Goal: Check status: Check status

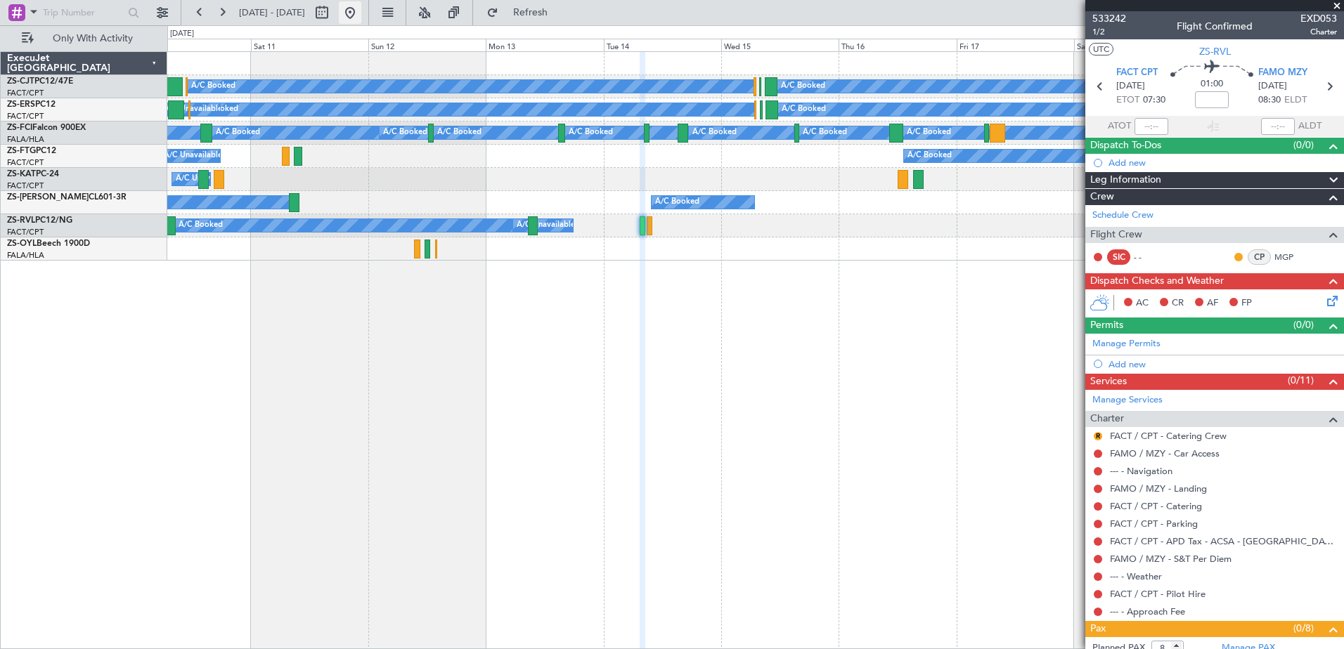
drag, startPoint x: 392, startPoint y: 5, endPoint x: 384, endPoint y: 11, distance: 9.5
click at [361, 6] on button at bounding box center [350, 12] width 22 height 22
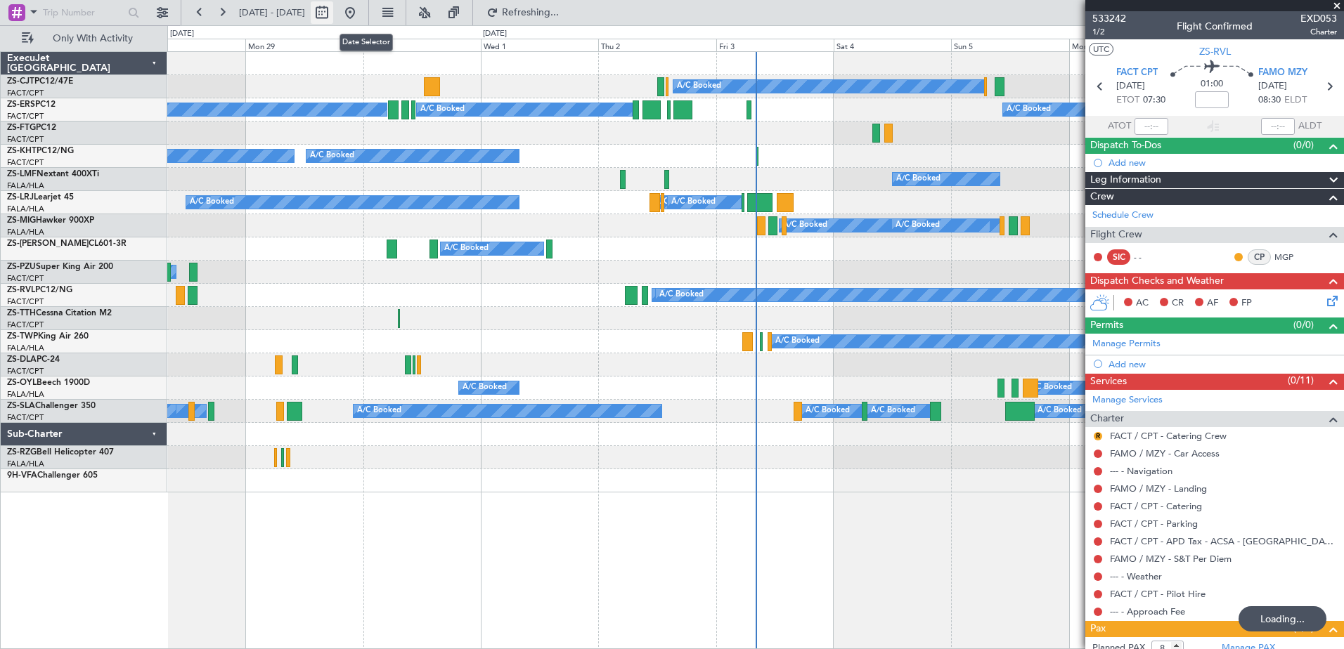
click at [333, 11] on button at bounding box center [322, 12] width 22 height 22
select select "9"
select select "2025"
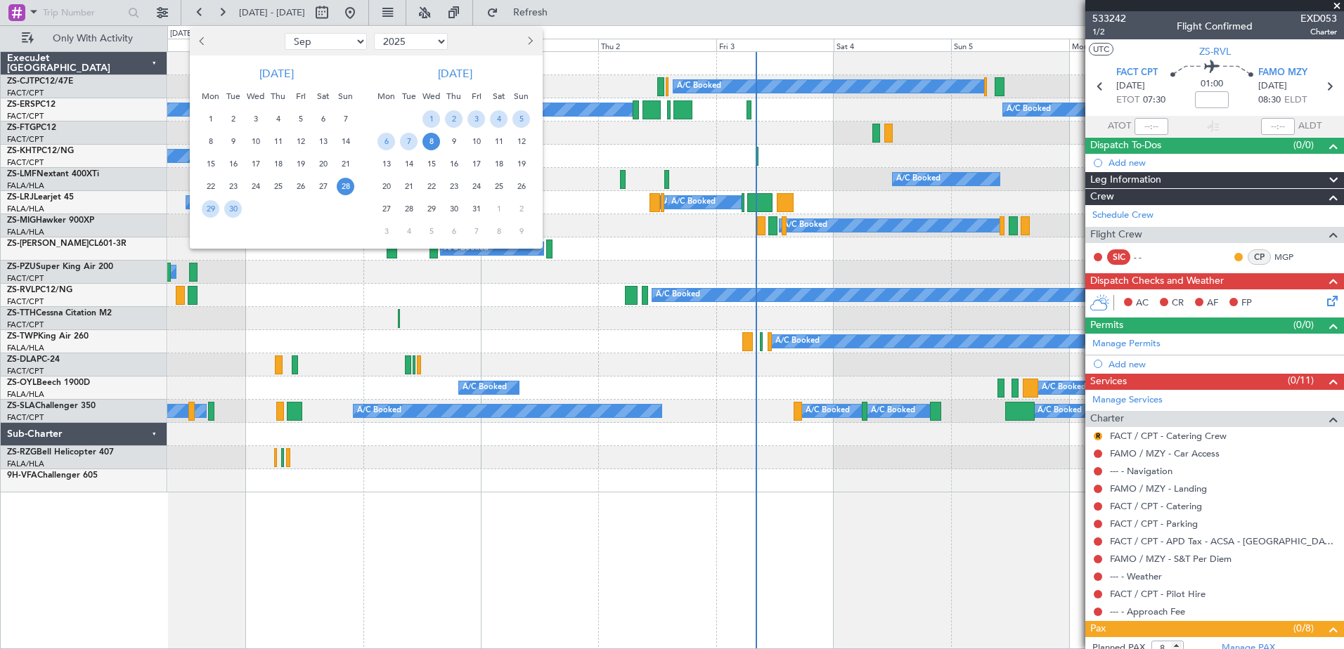
click at [503, 164] on span "18" at bounding box center [499, 164] width 18 height 18
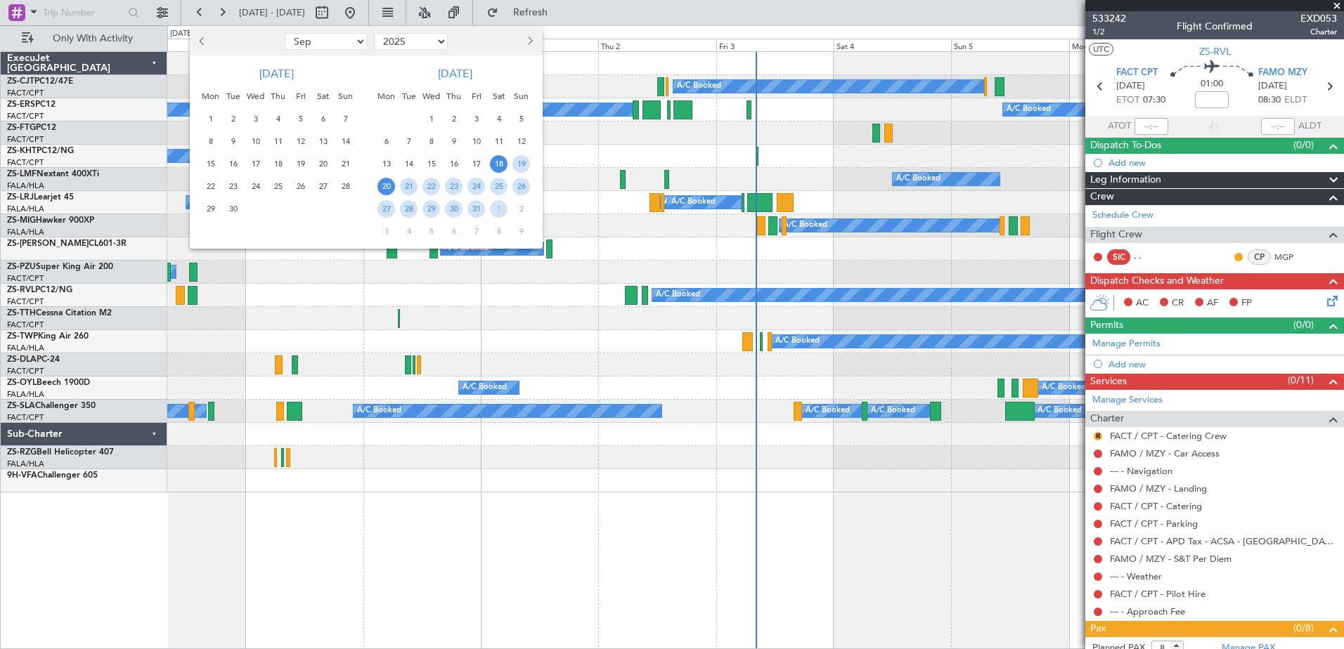
click at [380, 186] on span "20" at bounding box center [386, 187] width 18 height 18
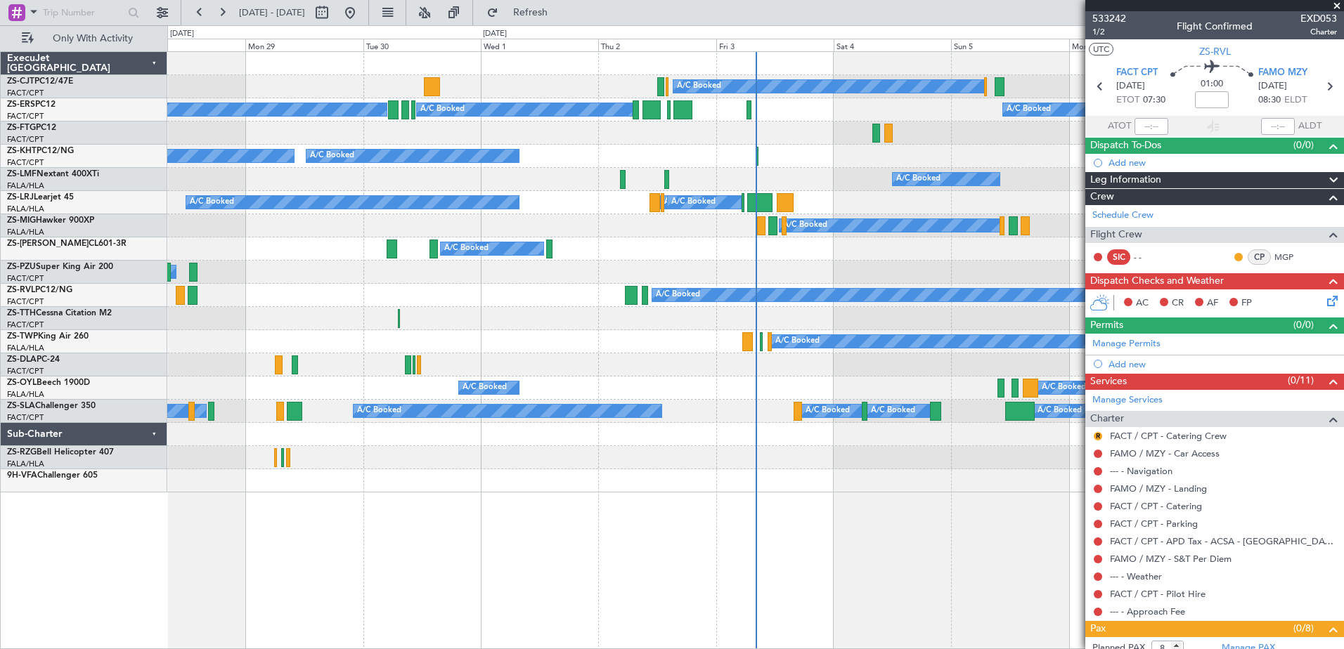
select select "10"
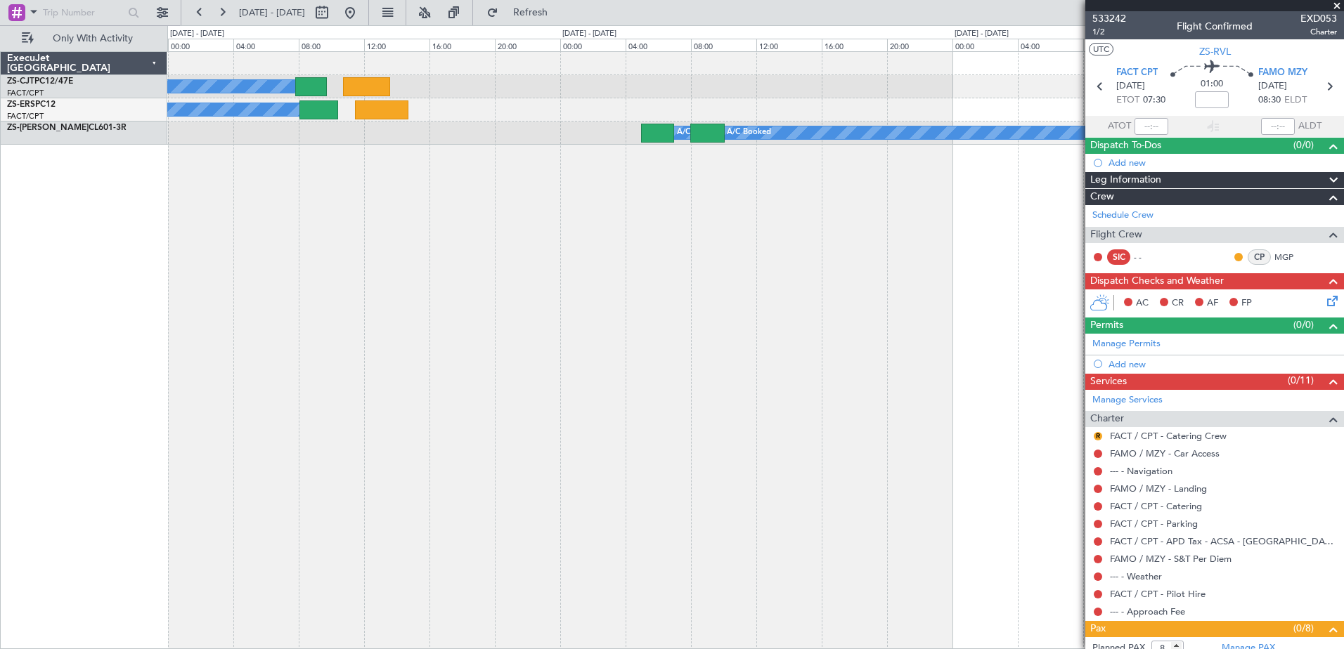
click at [1336, 8] on span at bounding box center [1337, 6] width 14 height 13
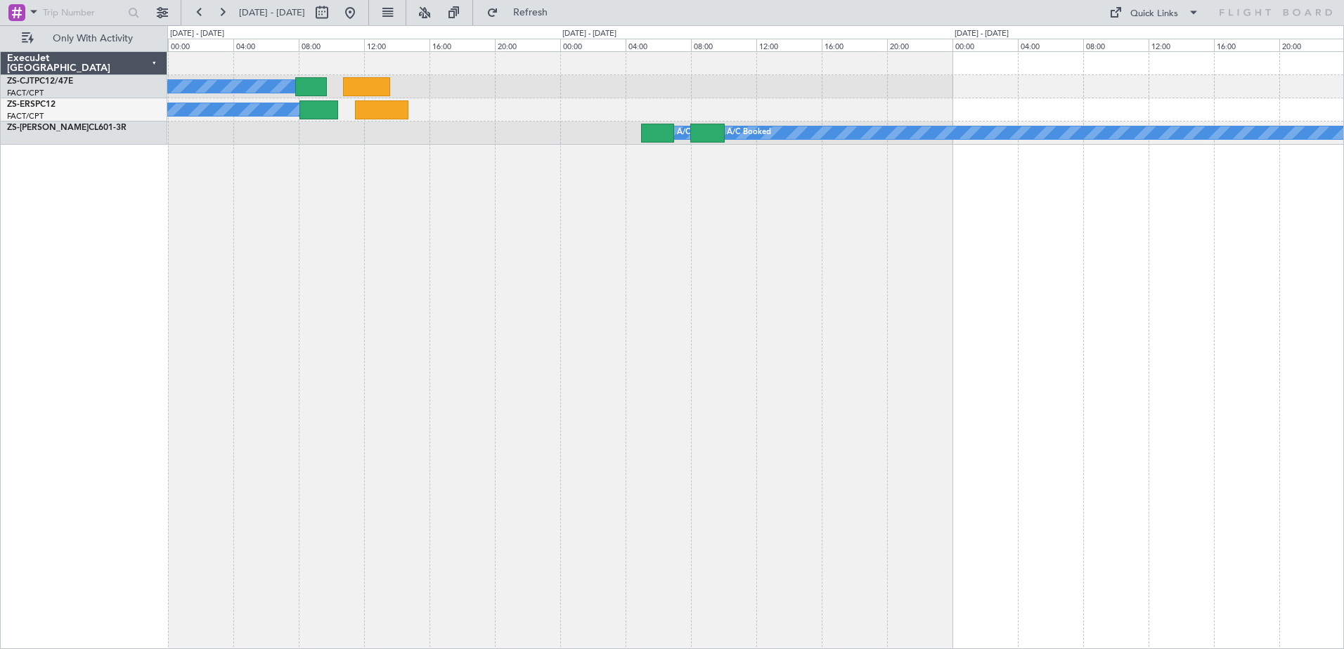
type input "0"
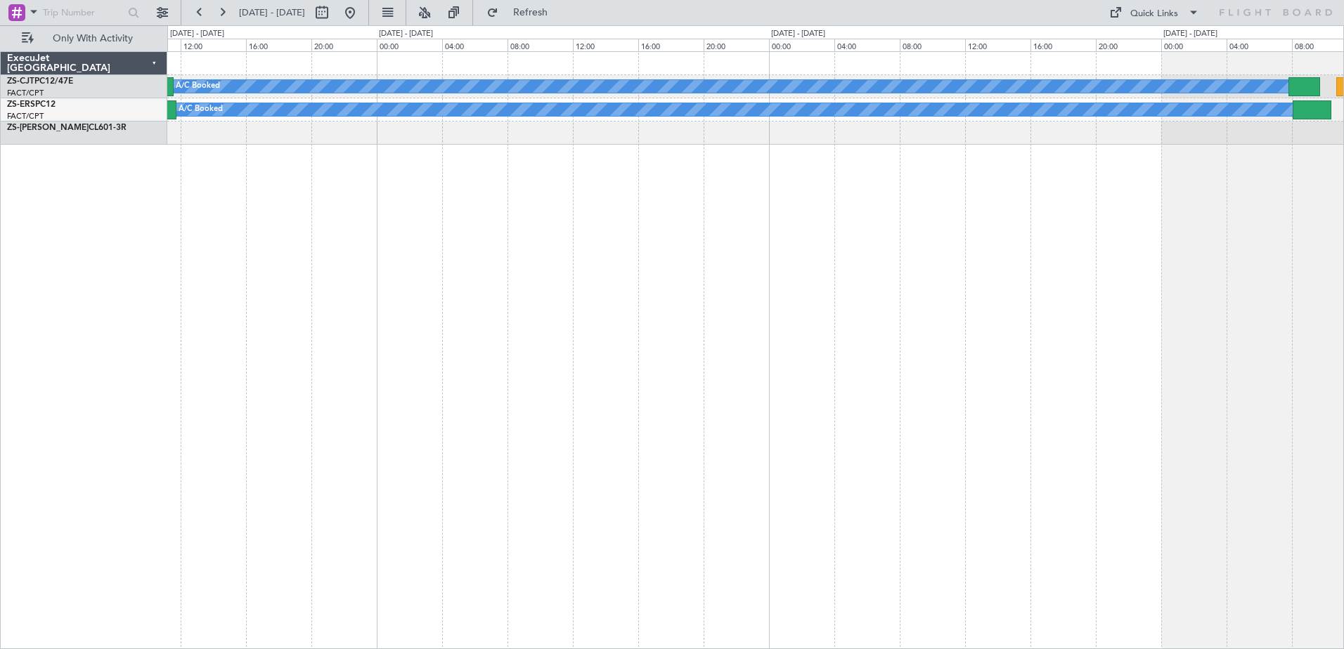
click at [1245, 264] on div "A/C Booked A/C Booked A/C Booked A/C Booked A/C Booked A/C Booked A/C Booked" at bounding box center [755, 350] width 1177 height 598
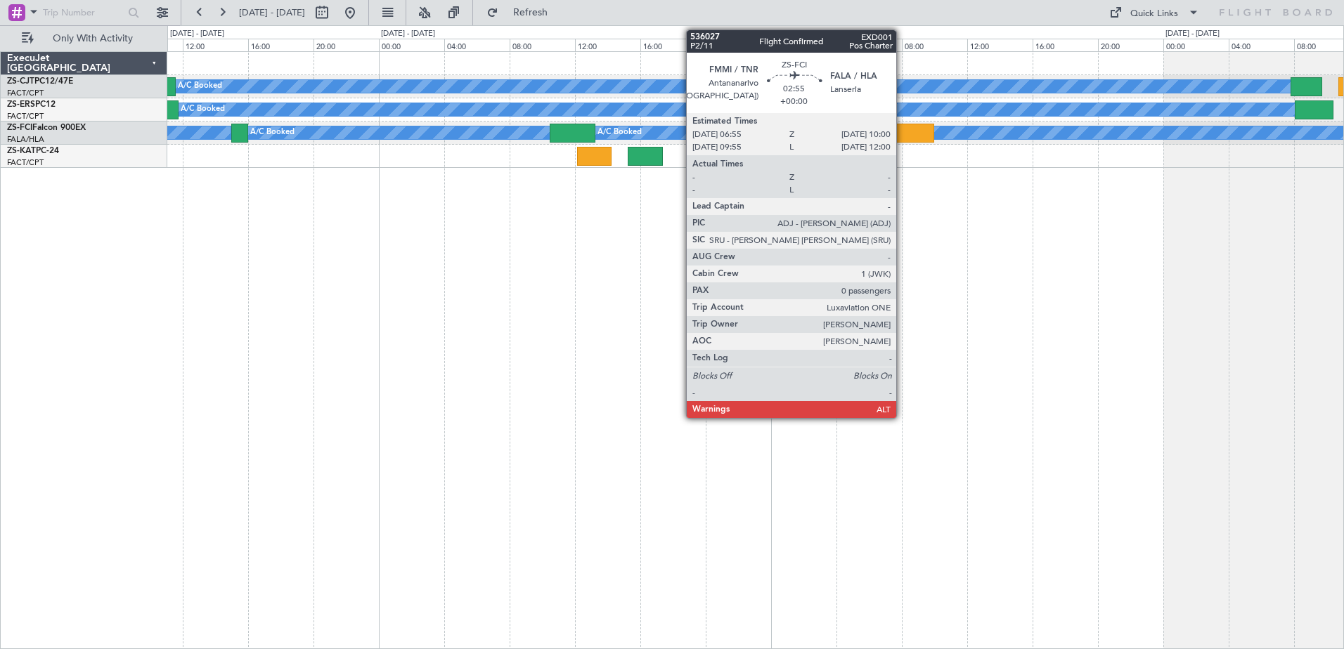
click at [903, 136] on div at bounding box center [909, 133] width 51 height 19
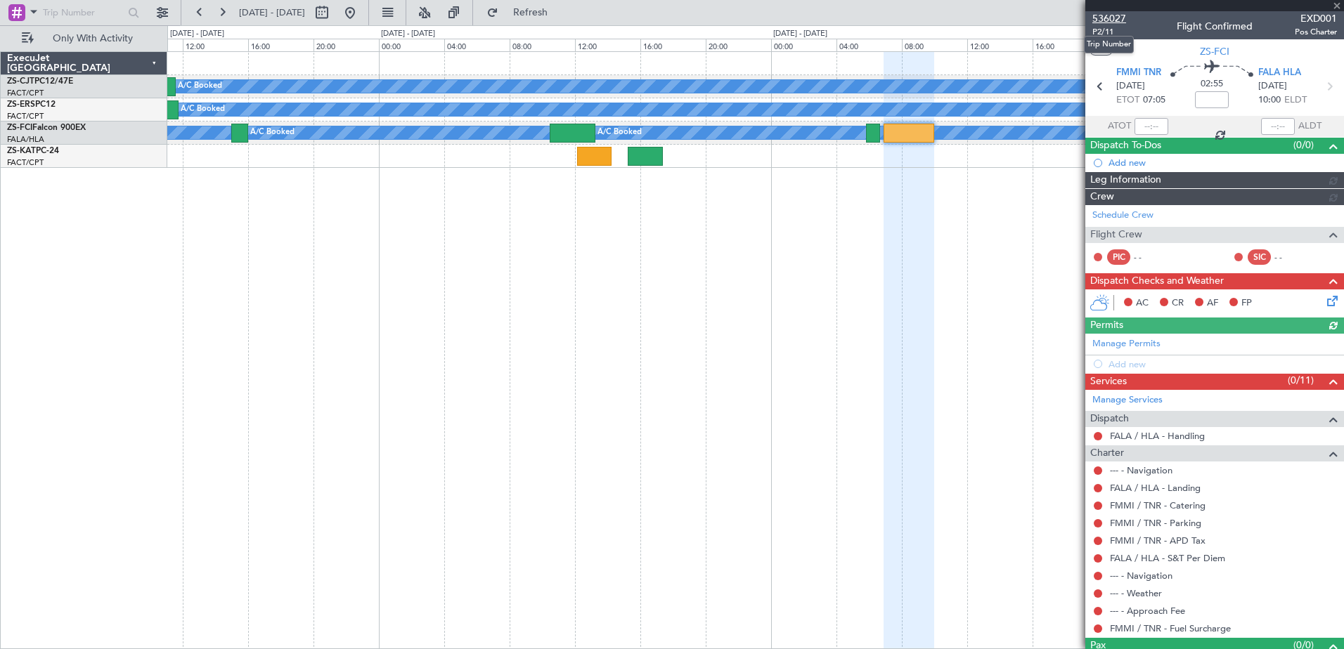
click at [1118, 15] on span "536027" at bounding box center [1109, 18] width 34 height 15
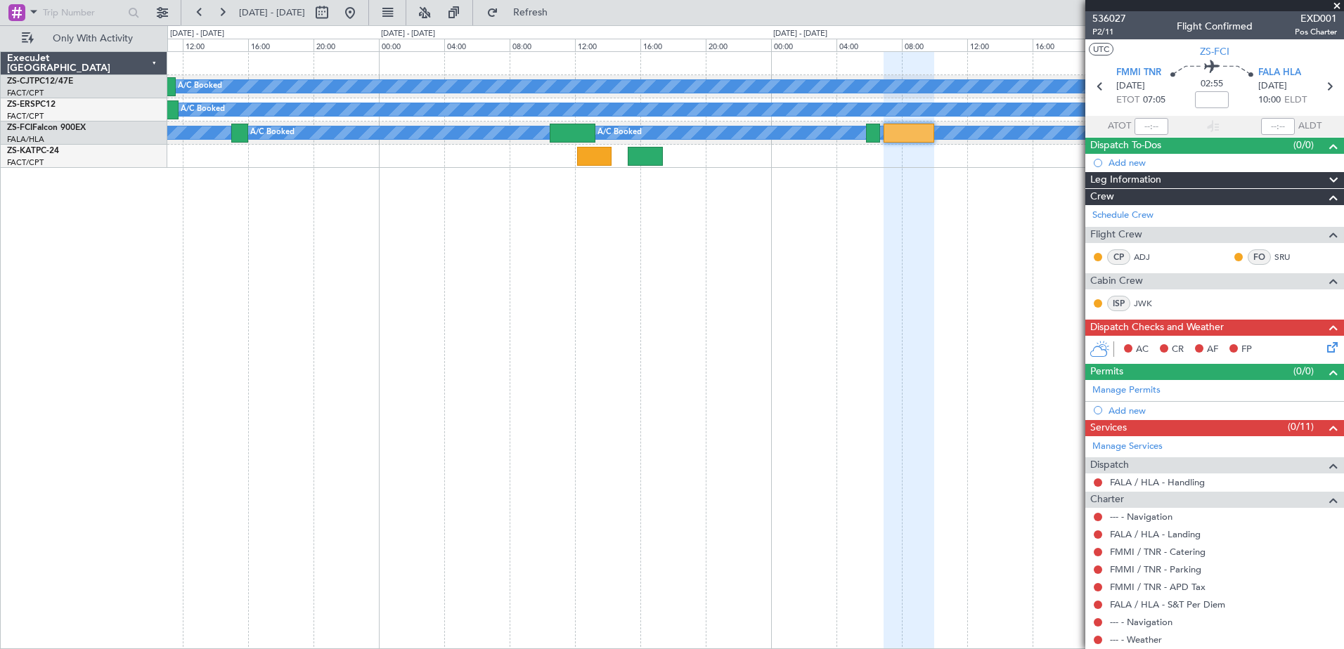
drag, startPoint x: 390, startPoint y: 13, endPoint x: 387, endPoint y: 108, distance: 94.9
click at [361, 13] on button at bounding box center [350, 12] width 22 height 22
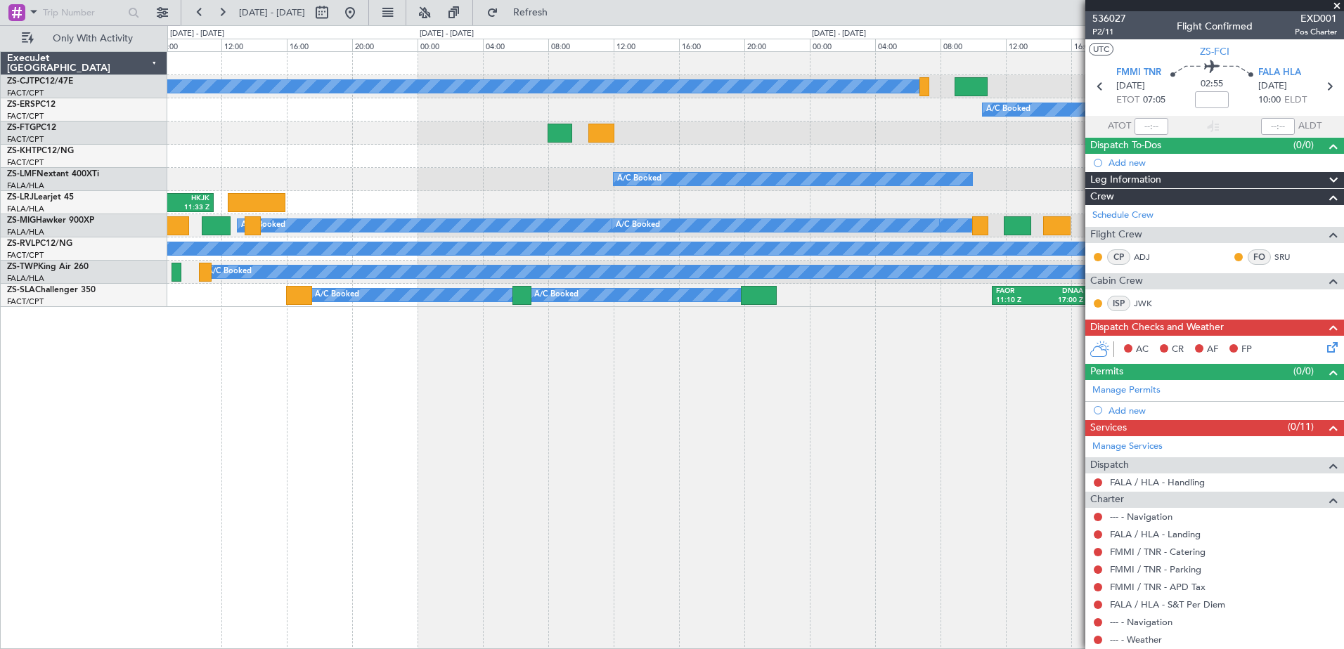
click at [325, 424] on div "A/C Booked A/C Booked A/C Booked FAUP 06:28 Z HKJK 11:33 Z A/C Booked A/C Booke…" at bounding box center [755, 350] width 1177 height 598
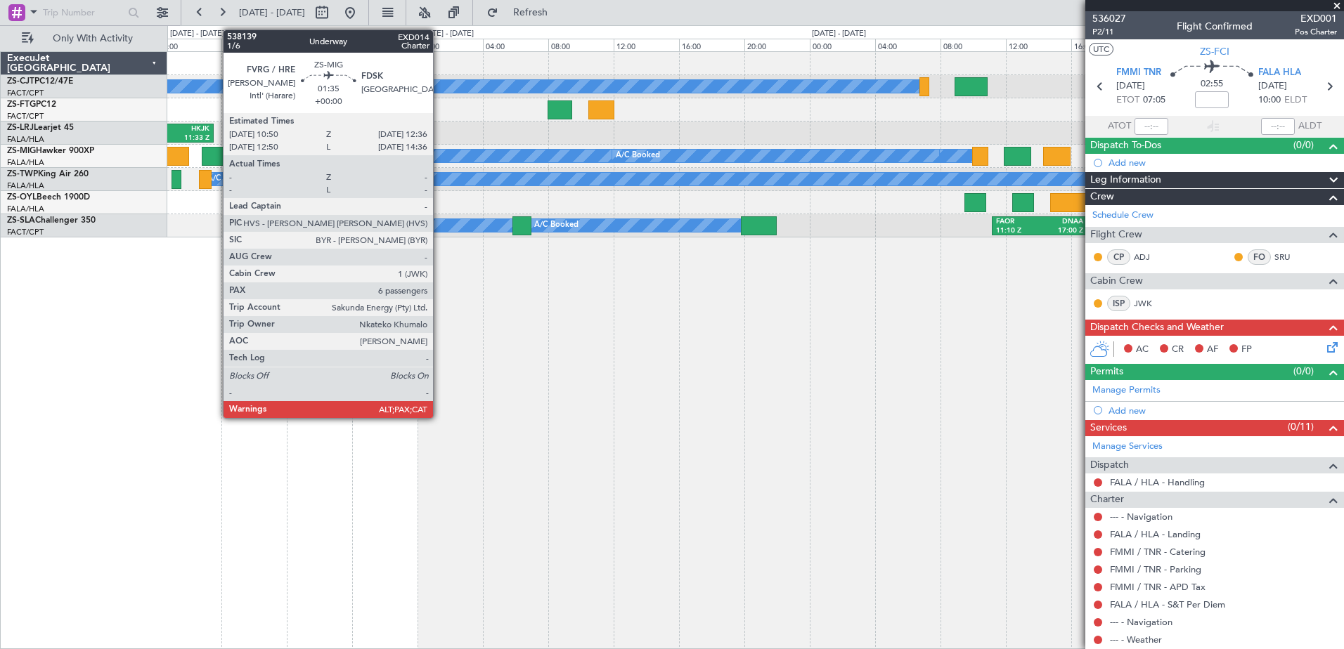
click at [216, 151] on div at bounding box center [217, 156] width 30 height 19
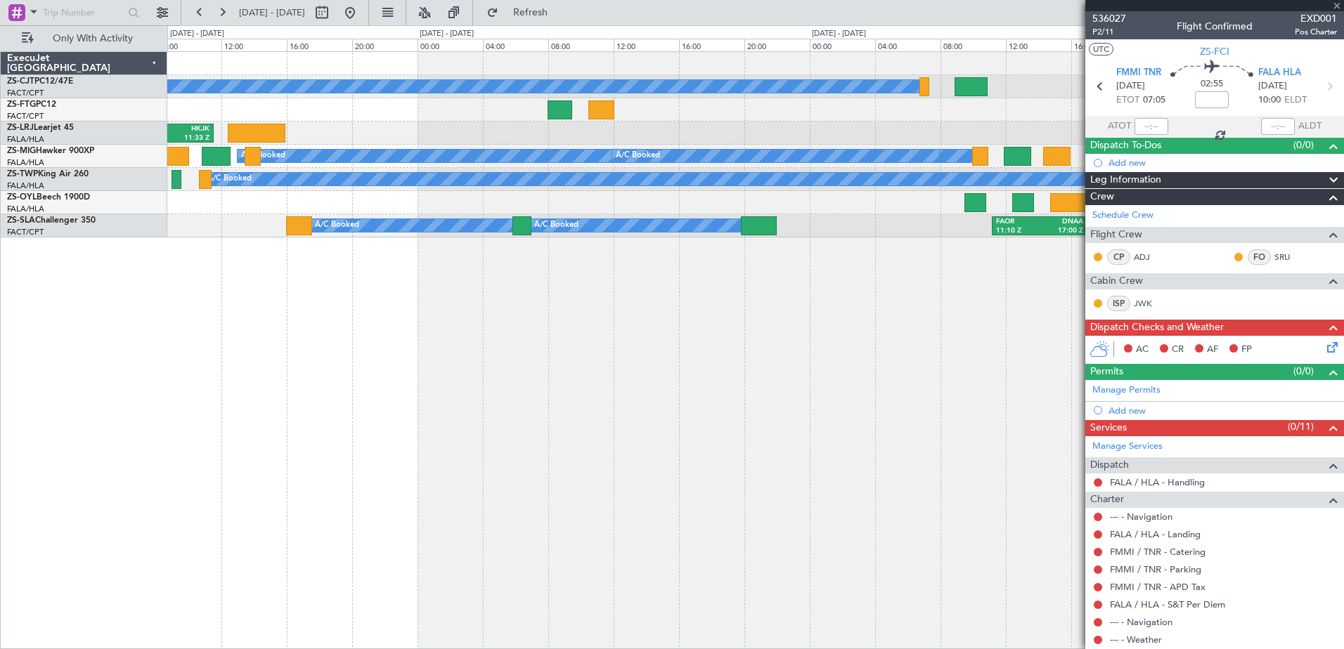
type input "6"
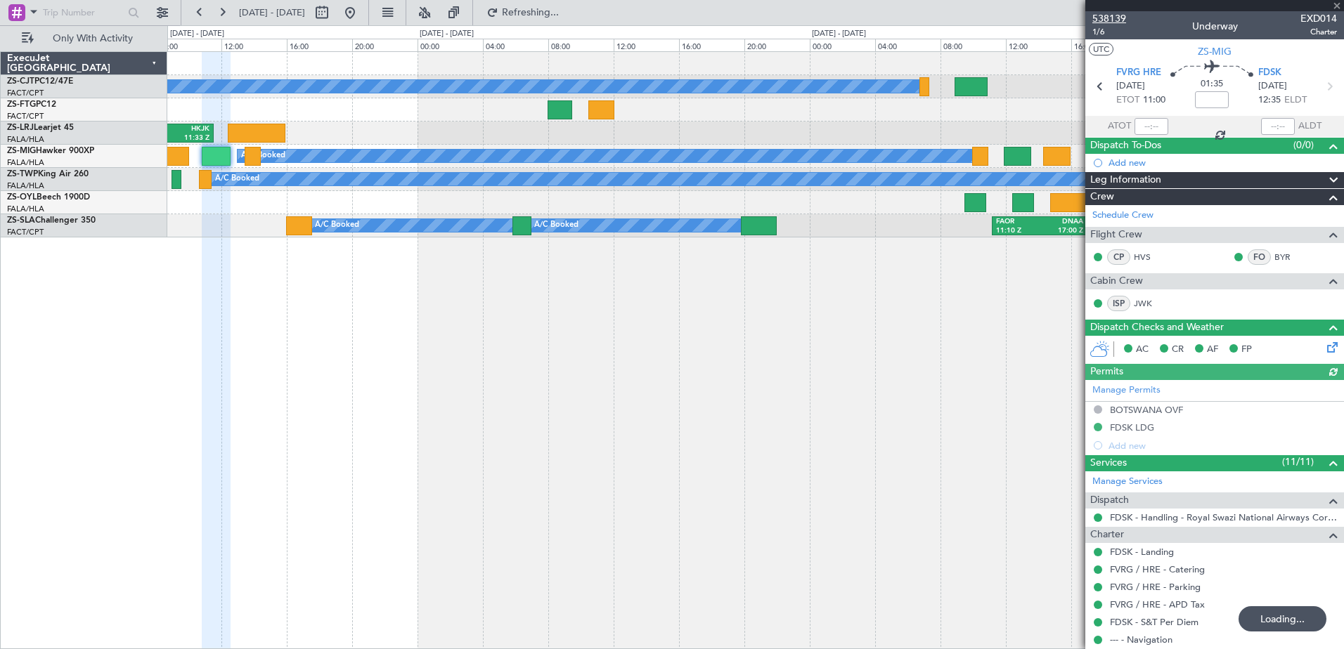
click at [1118, 15] on span "538139" at bounding box center [1109, 18] width 34 height 15
